Goal: Check status: Check status

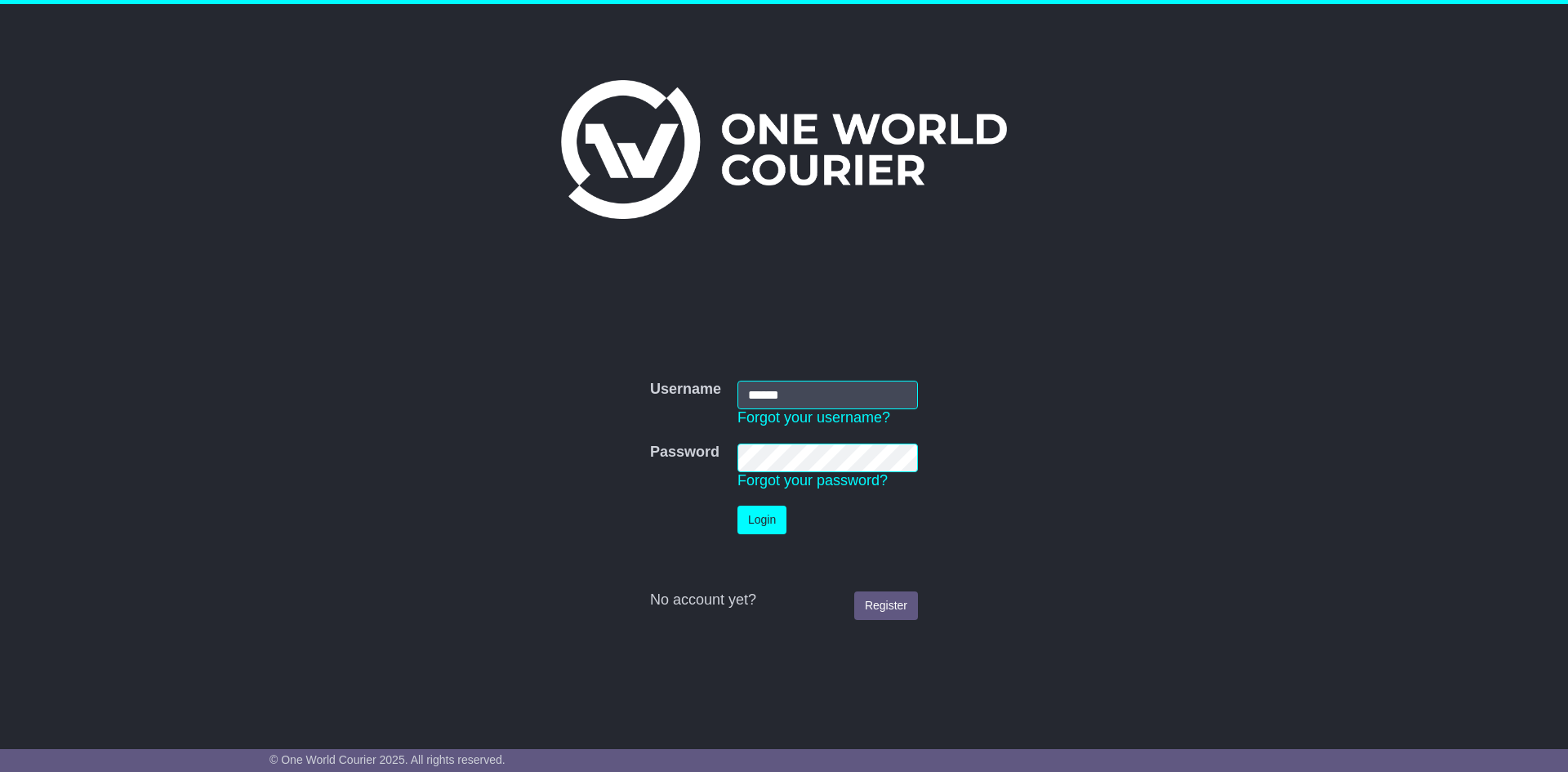
type input "******"
click at [770, 529] on button "Login" at bounding box center [761, 520] width 49 height 29
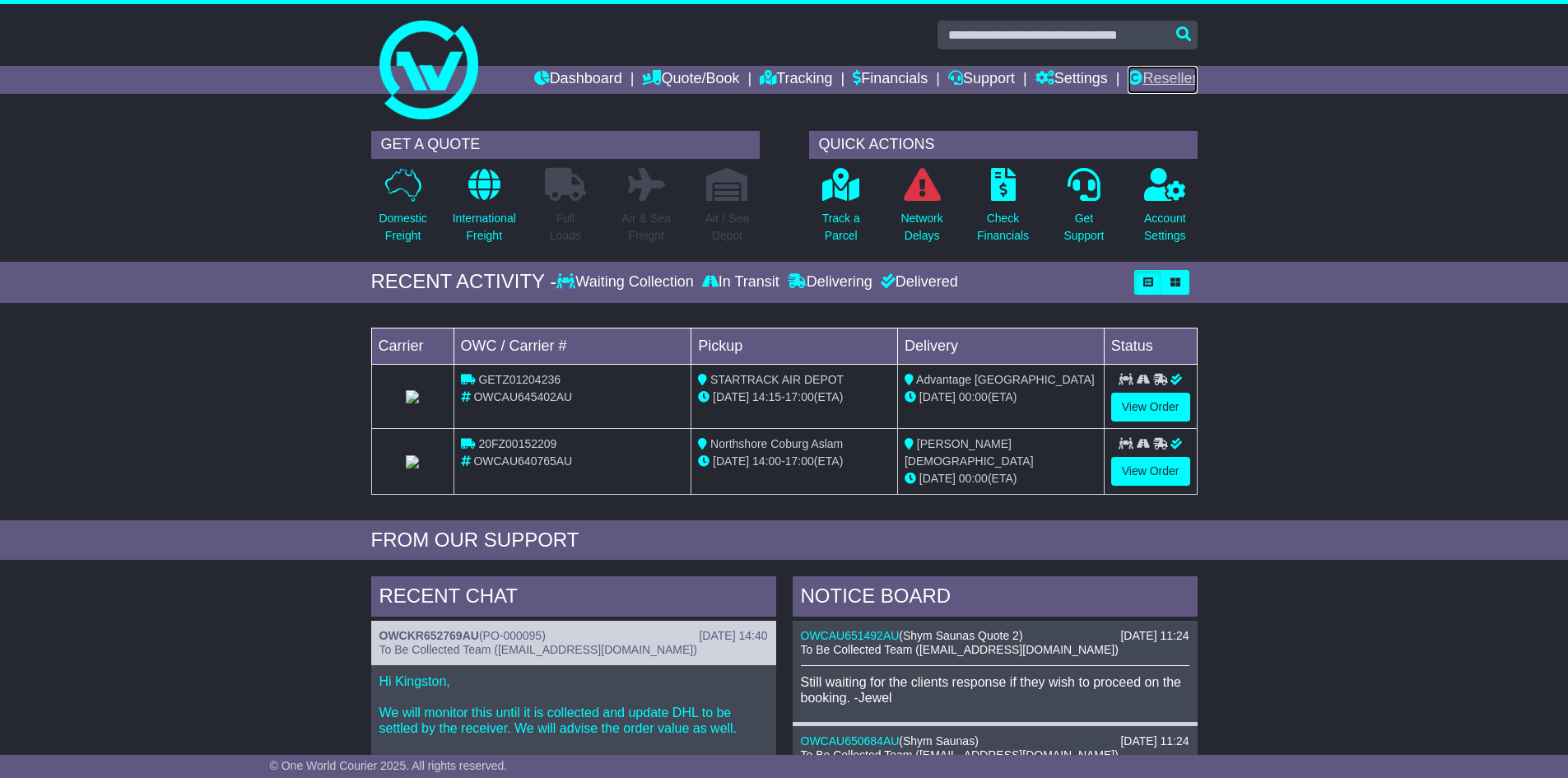
click at [1143, 86] on link "Reseller" at bounding box center [1162, 80] width 69 height 28
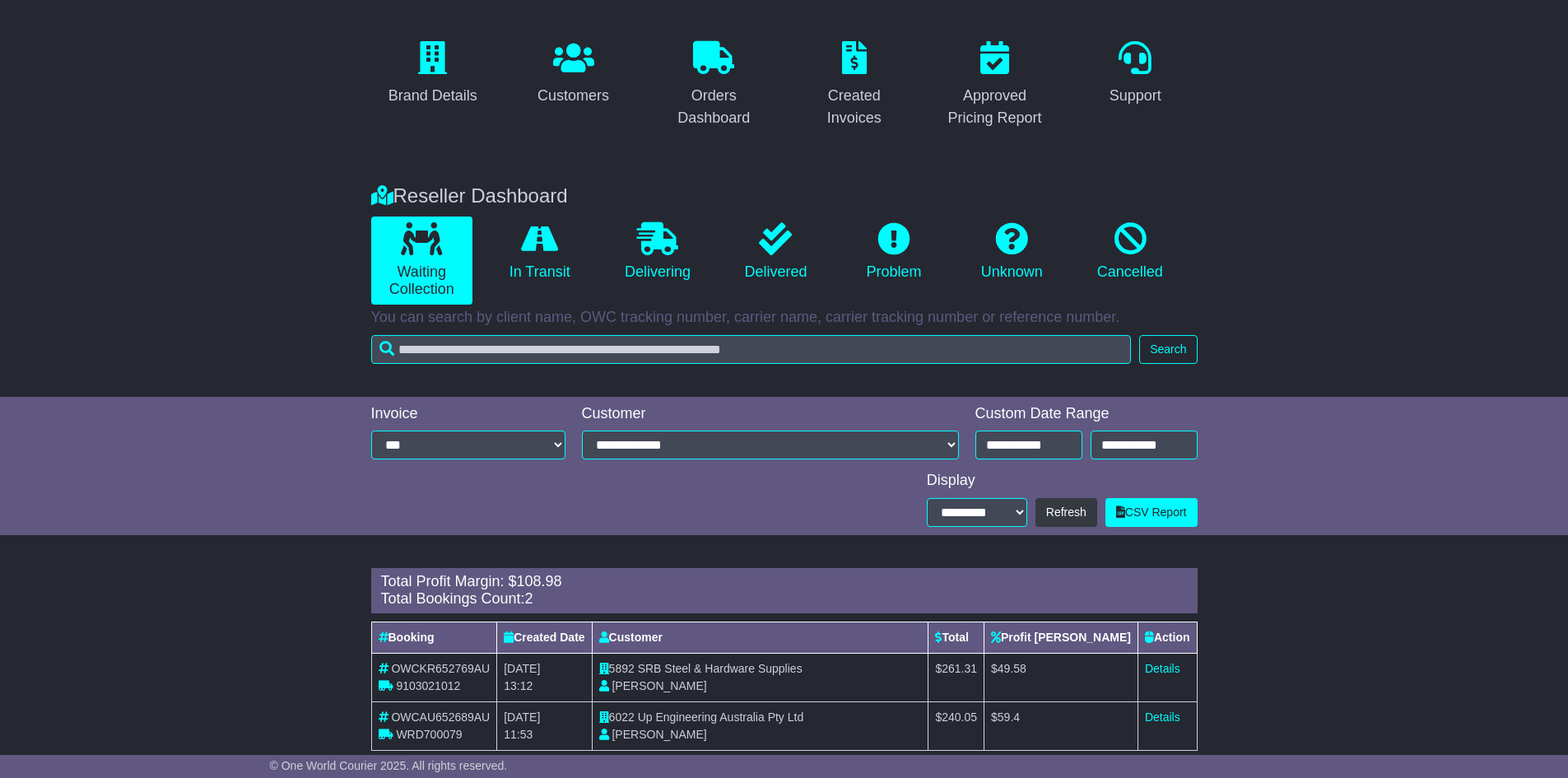
scroll to position [152, 0]
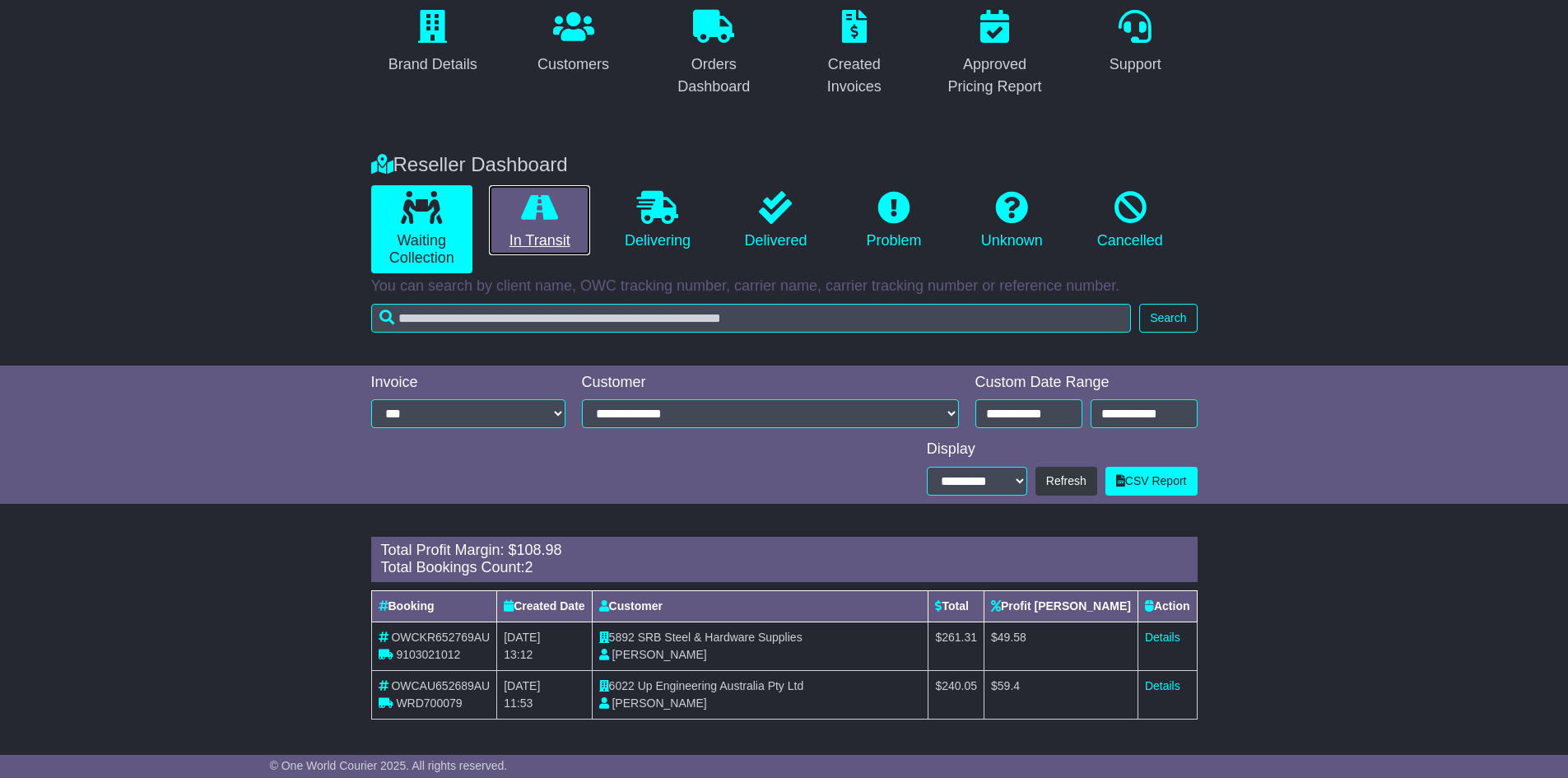
click at [544, 238] on link "In Transit" at bounding box center [539, 220] width 101 height 71
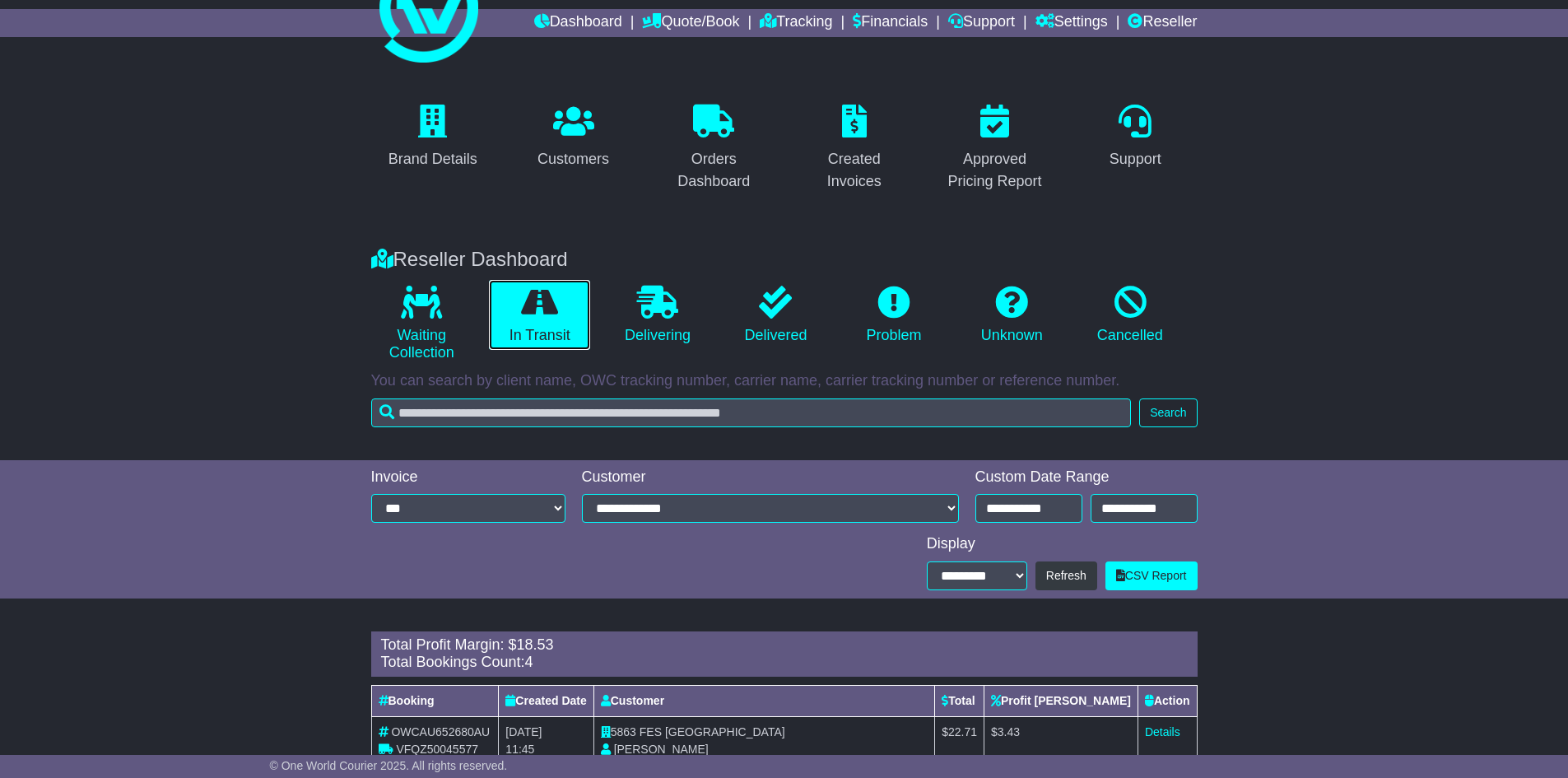
scroll to position [248, 0]
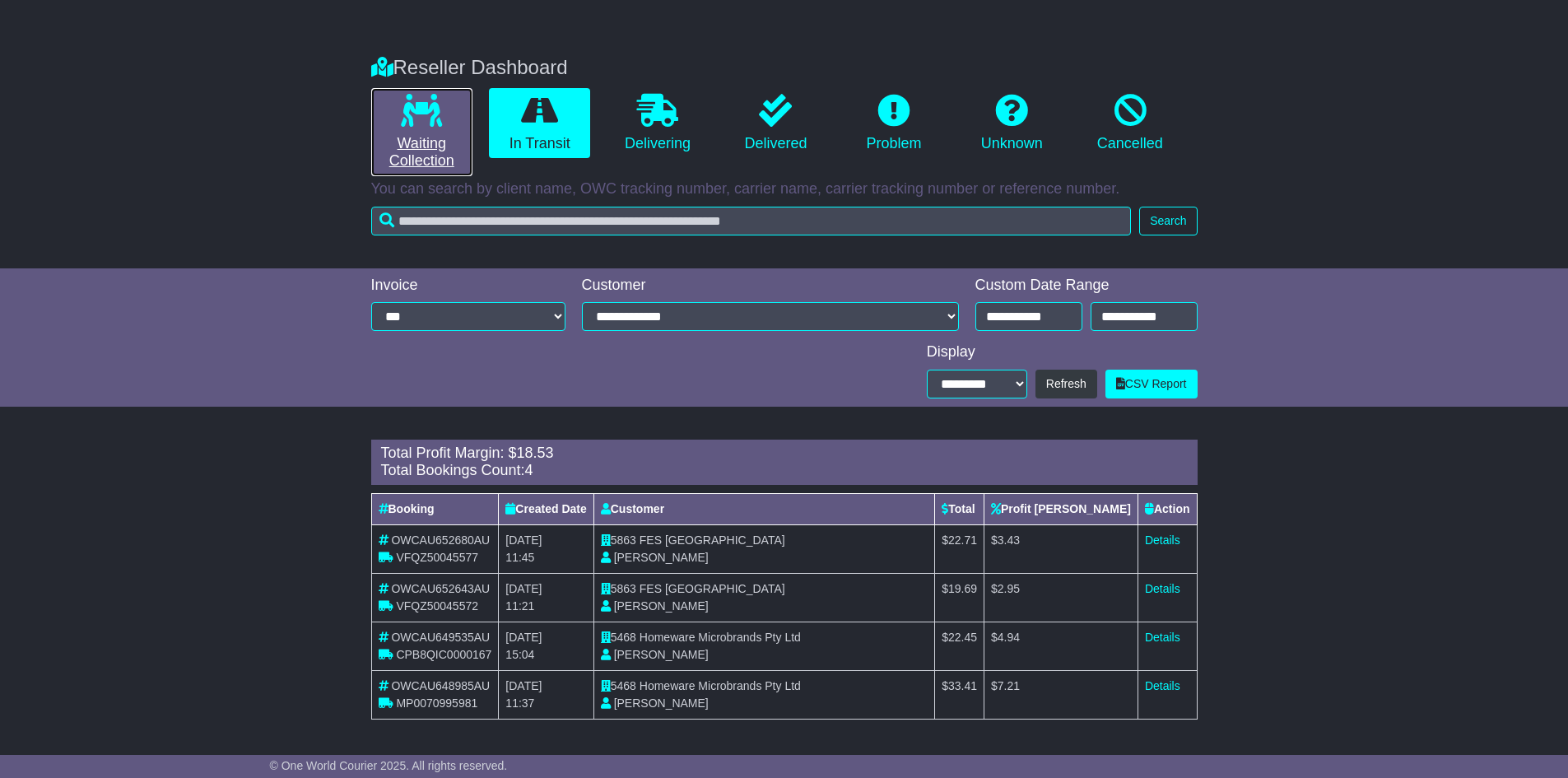
click at [424, 146] on link "Waiting Collection" at bounding box center [421, 133] width 101 height 88
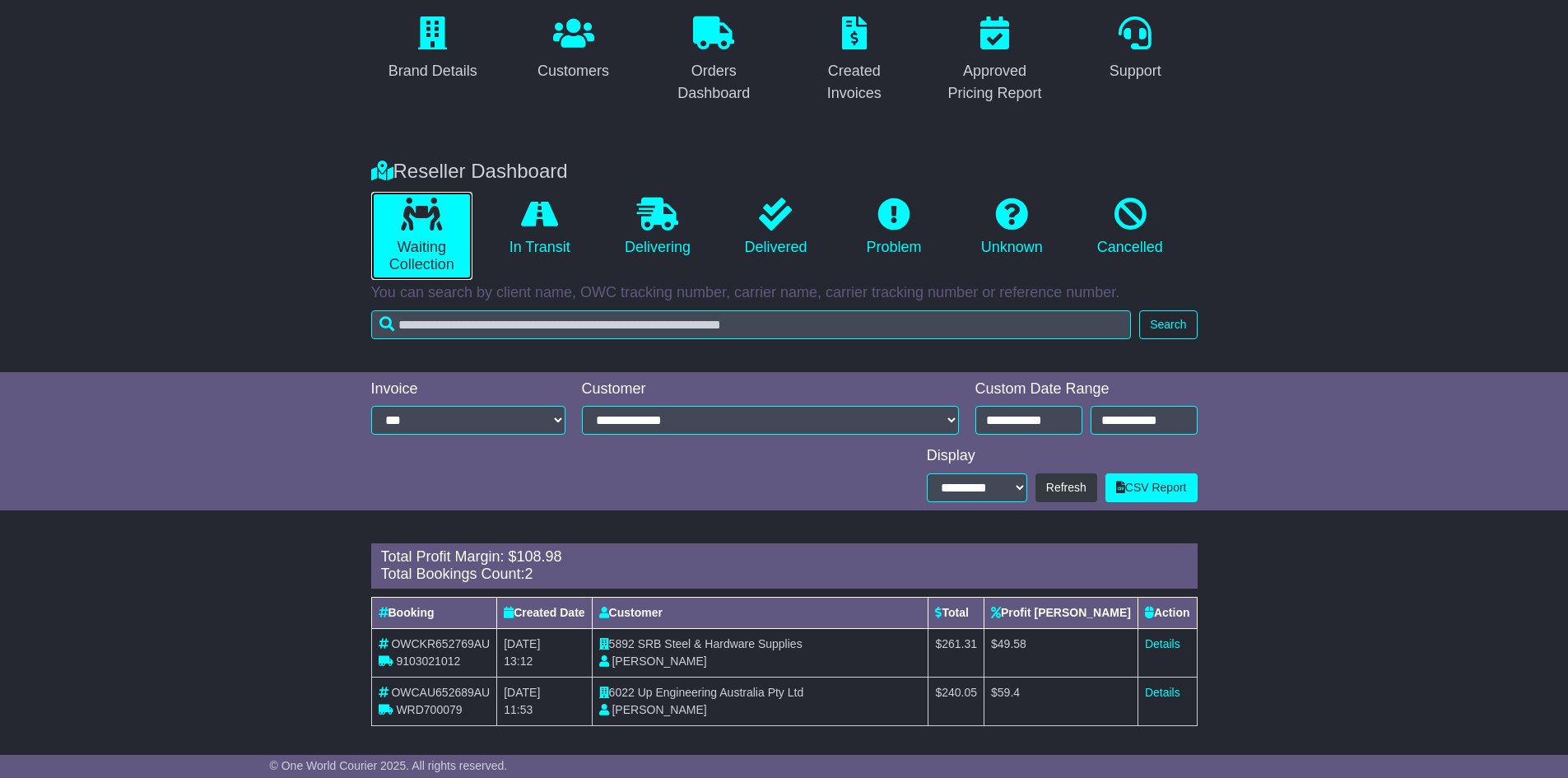
scroll to position [152, 0]
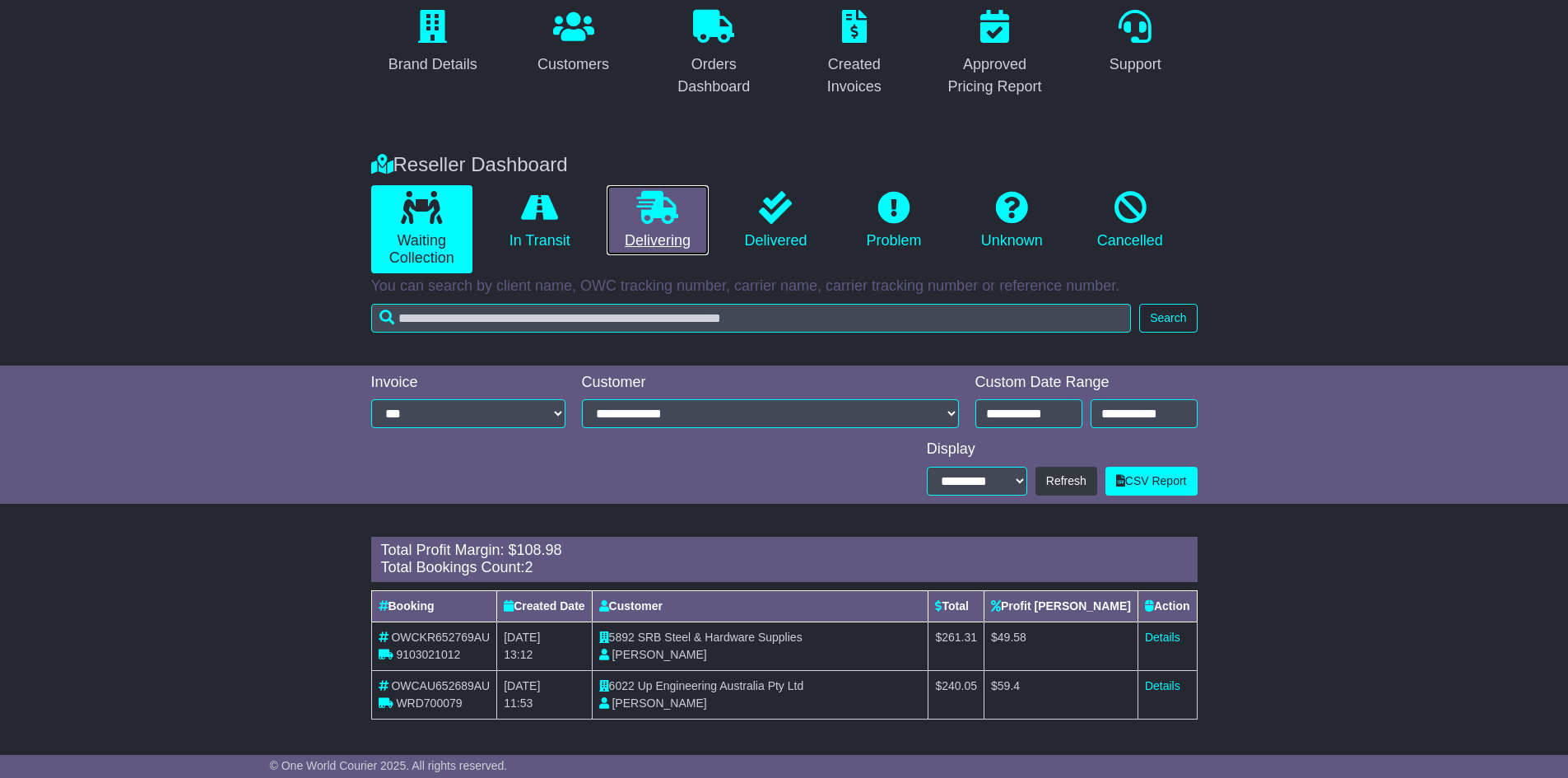
click at [645, 232] on link "Delivering" at bounding box center [656, 220] width 101 height 71
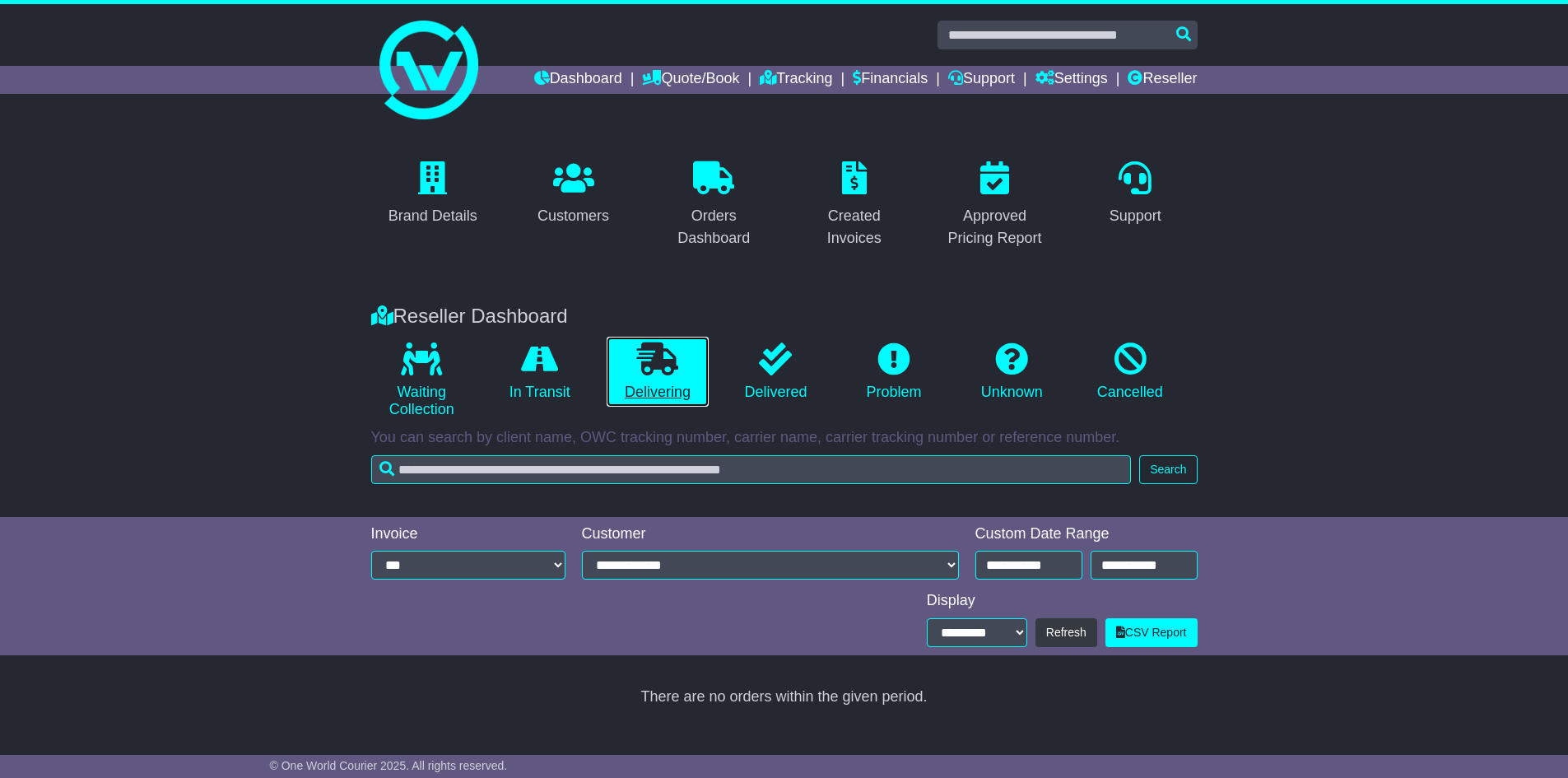
scroll to position [0, 0]
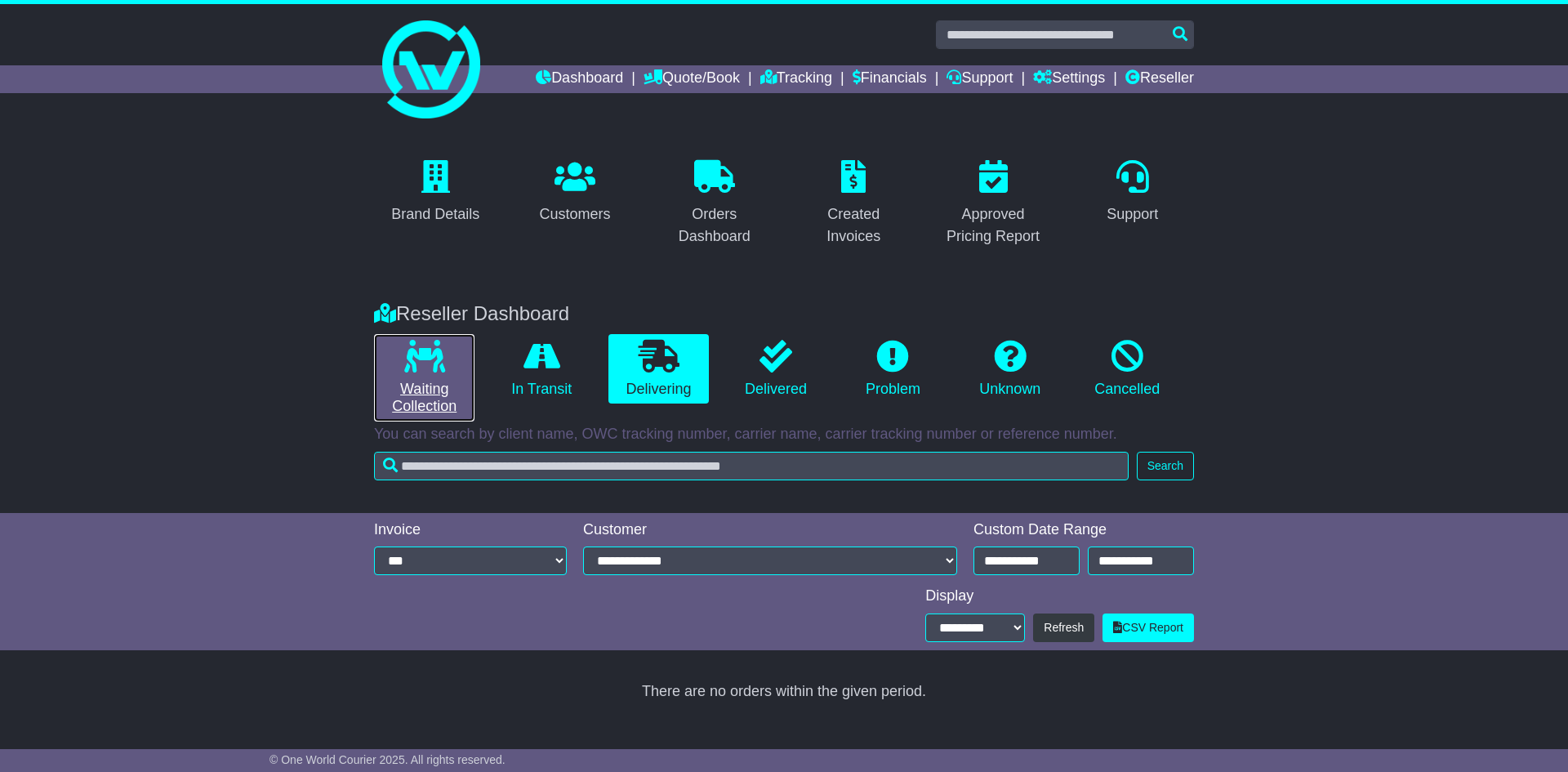
click at [438, 372] on icon at bounding box center [424, 356] width 41 height 32
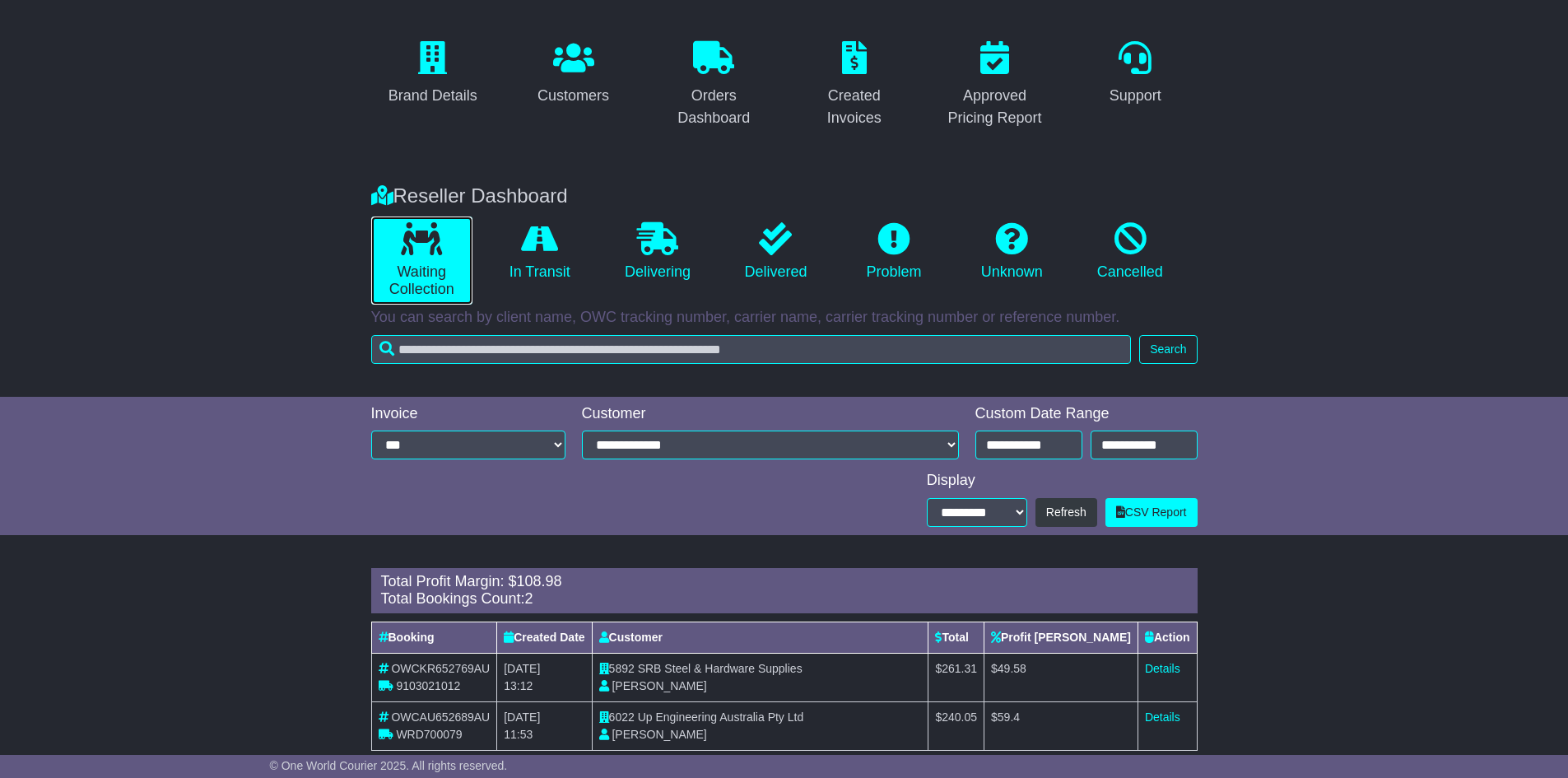
scroll to position [152, 0]
